Goal: Information Seeking & Learning: Learn about a topic

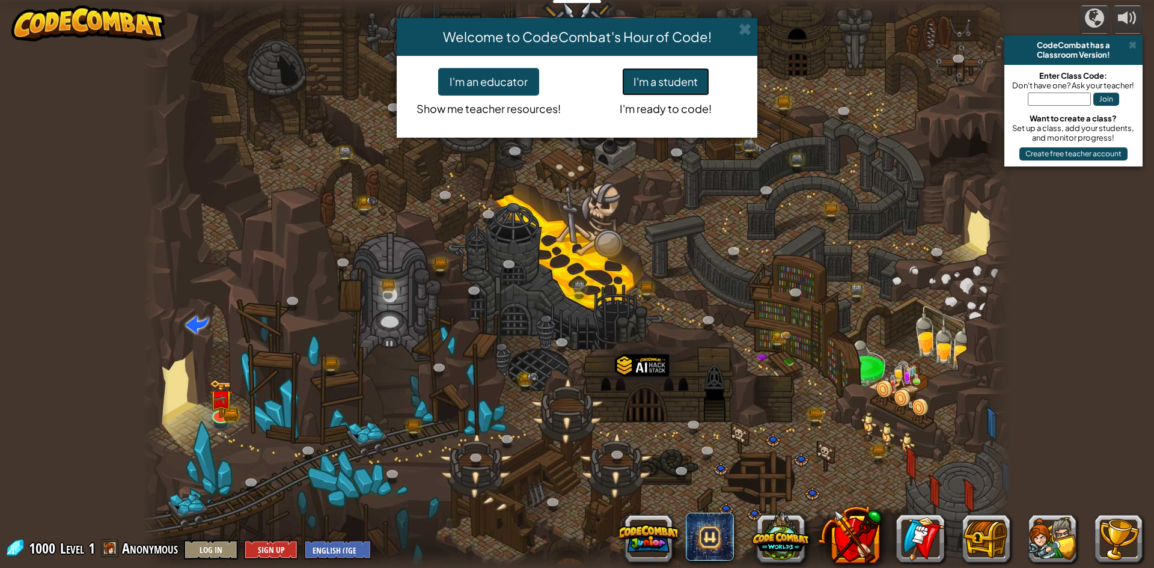
click at [644, 87] on button "I'm a student" at bounding box center [665, 82] width 87 height 28
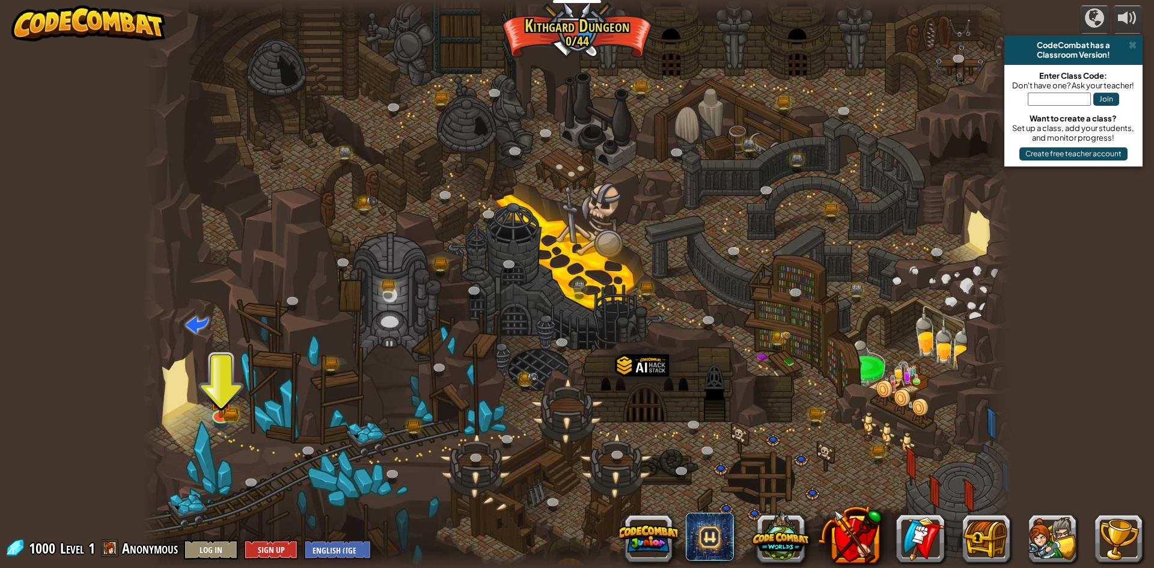
drag, startPoint x: 217, startPoint y: 438, endPoint x: 218, endPoint y: 403, distance: 34.9
click at [217, 436] on div at bounding box center [576, 284] width 869 height 568
click at [218, 403] on img at bounding box center [220, 390] width 23 height 52
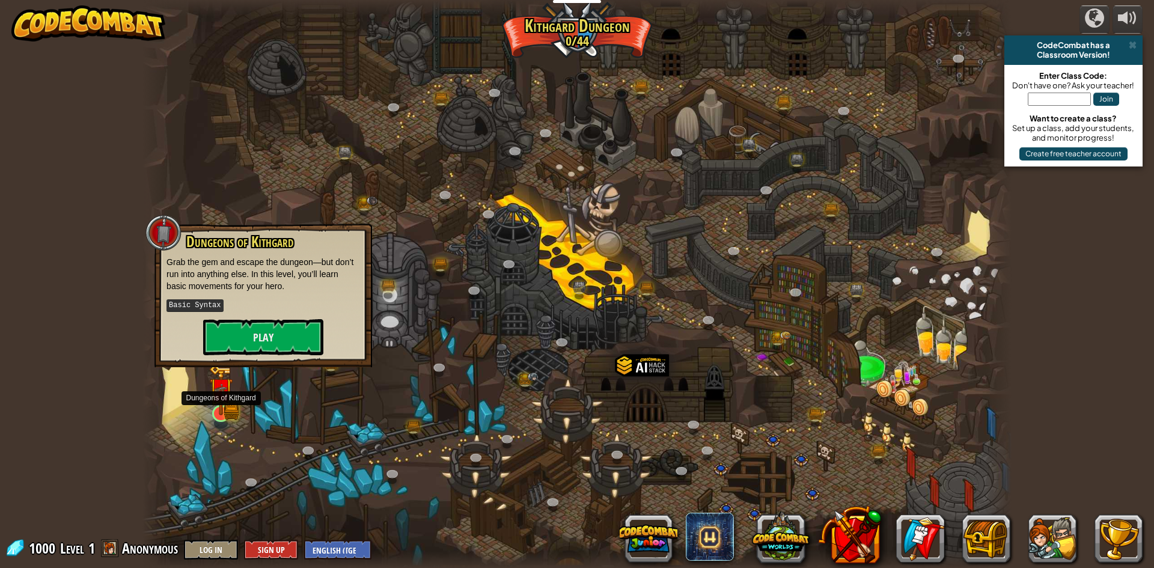
click at [218, 403] on img at bounding box center [220, 390] width 23 height 52
drag, startPoint x: 218, startPoint y: 403, endPoint x: 222, endPoint y: 391, distance: 12.5
click at [218, 401] on img at bounding box center [220, 390] width 23 height 52
click at [230, 340] on button "Play" at bounding box center [263, 336] width 120 height 36
